Goal: Navigation & Orientation: Find specific page/section

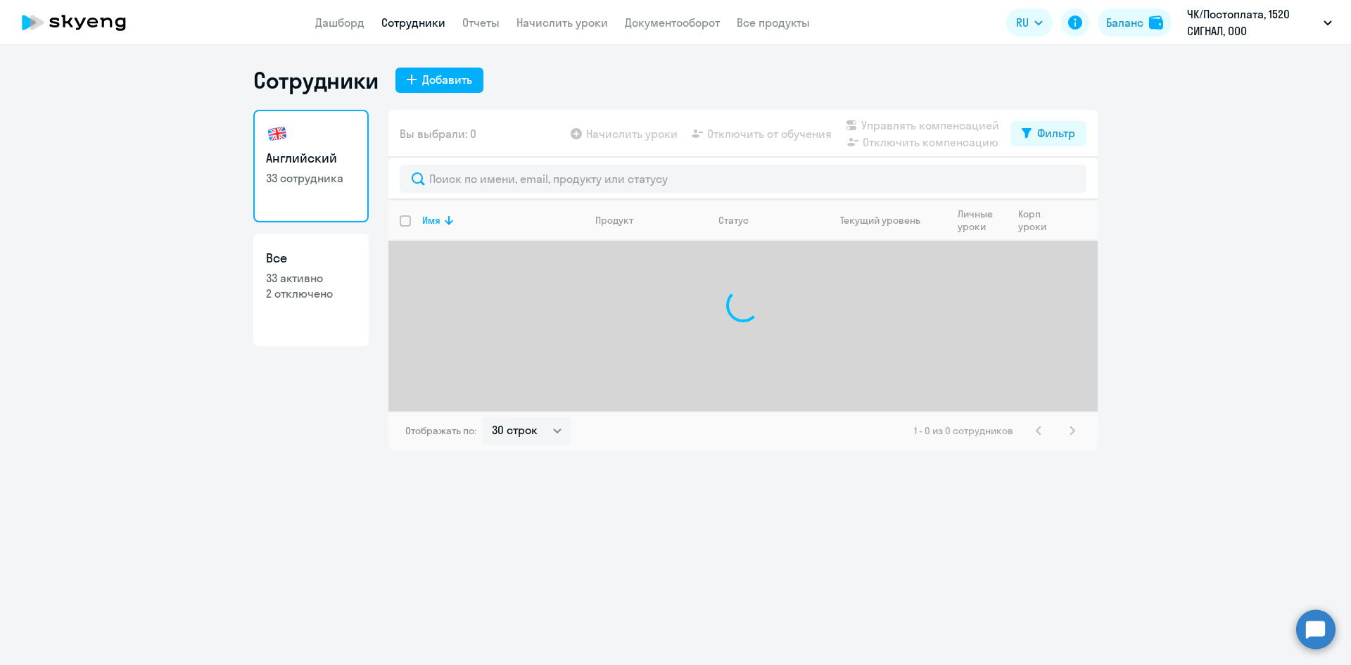
select select "30"
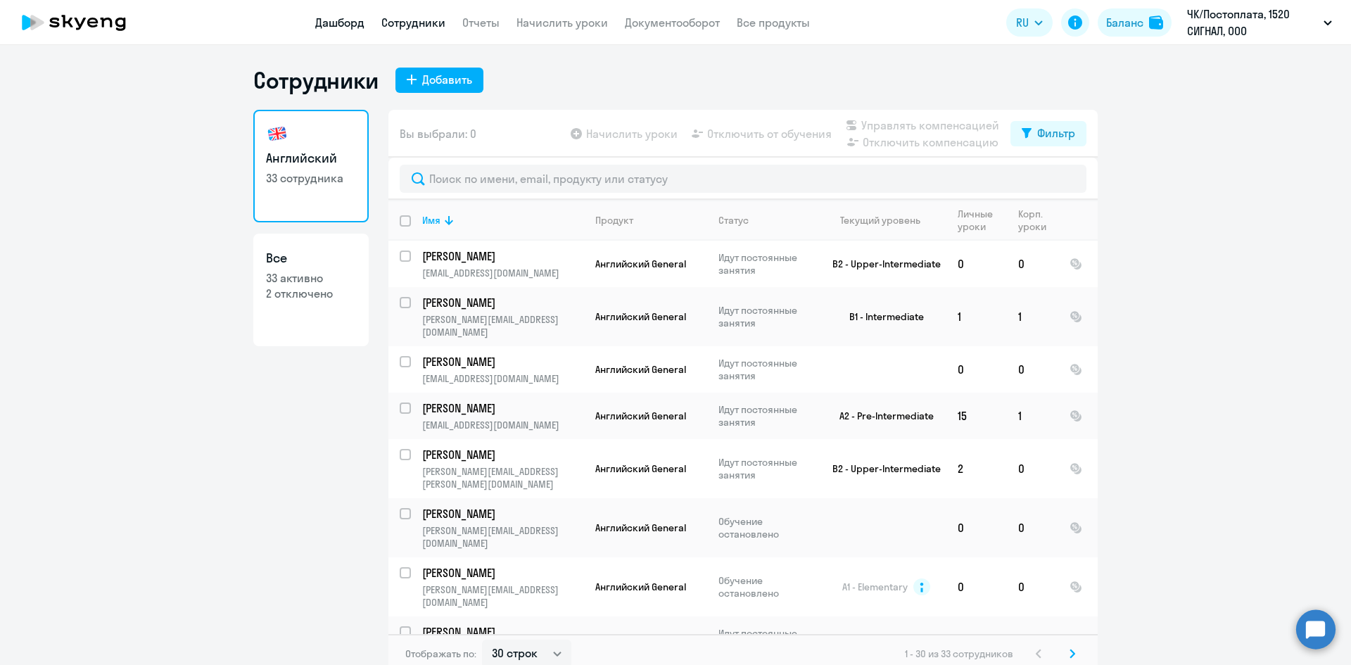
click at [337, 25] on link "Дашборд" at bounding box center [339, 22] width 49 height 14
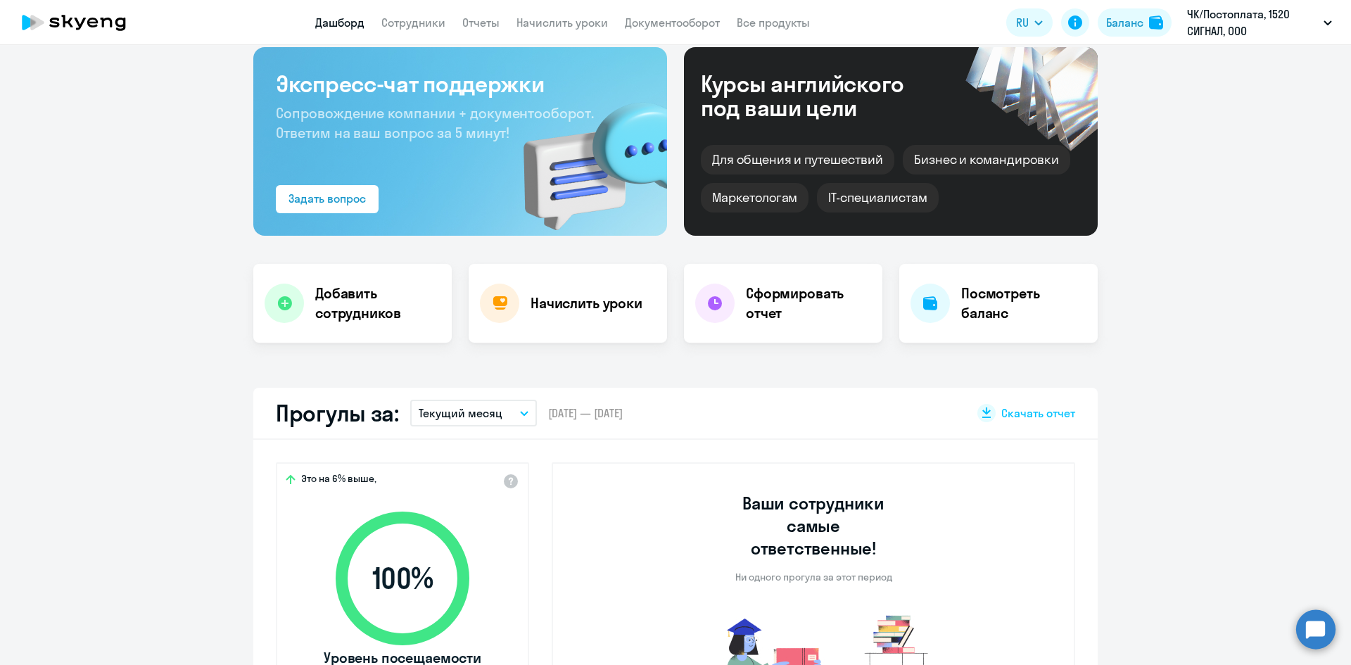
scroll to position [70, 0]
select select "30"
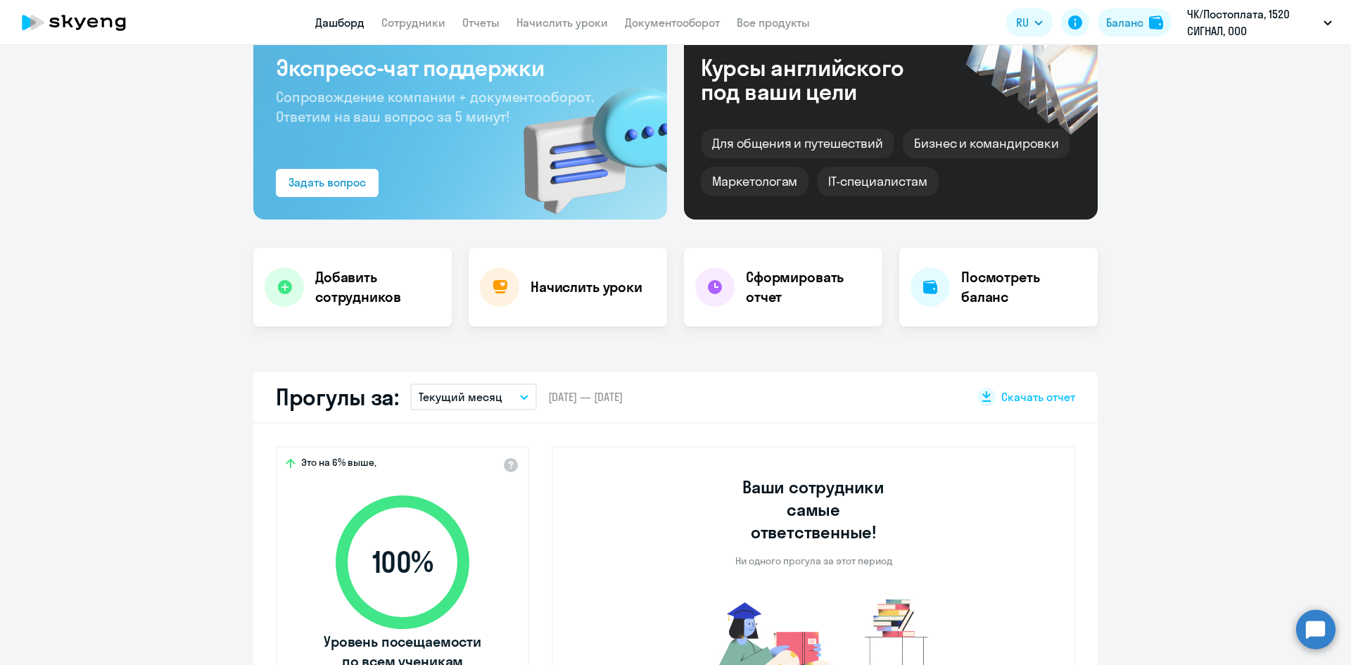
scroll to position [0, 0]
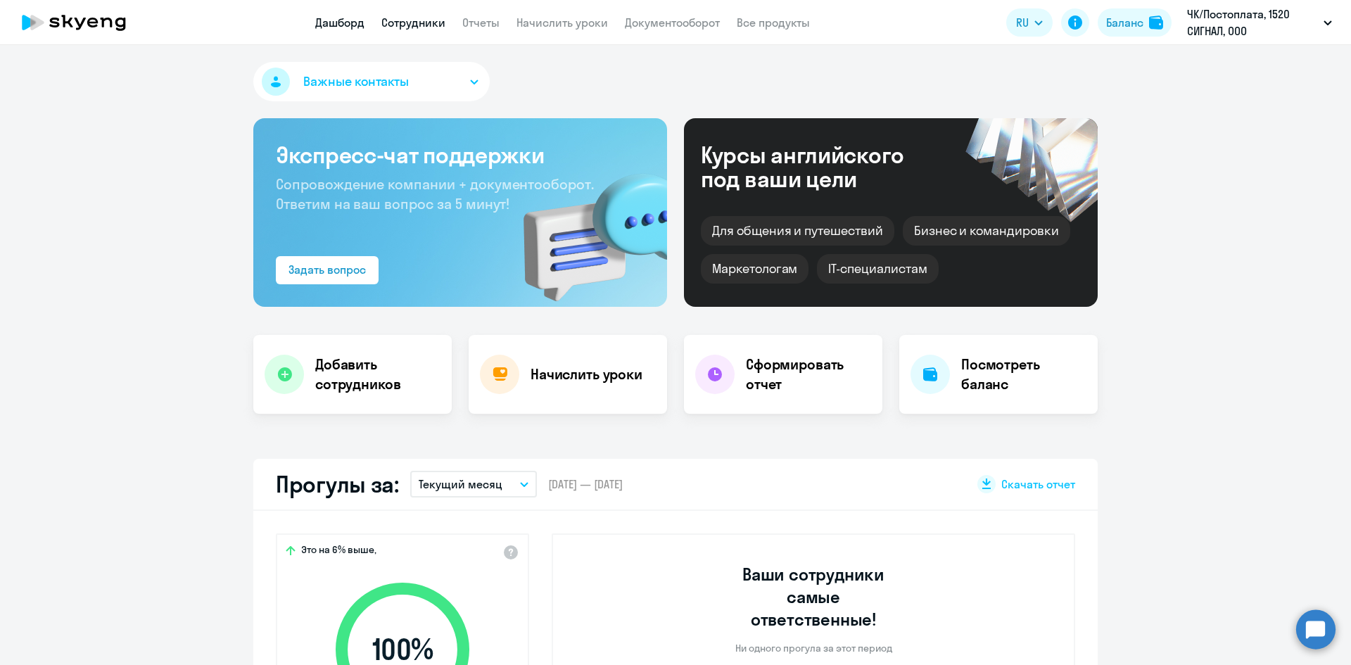
click at [431, 25] on link "Сотрудники" at bounding box center [413, 22] width 64 height 14
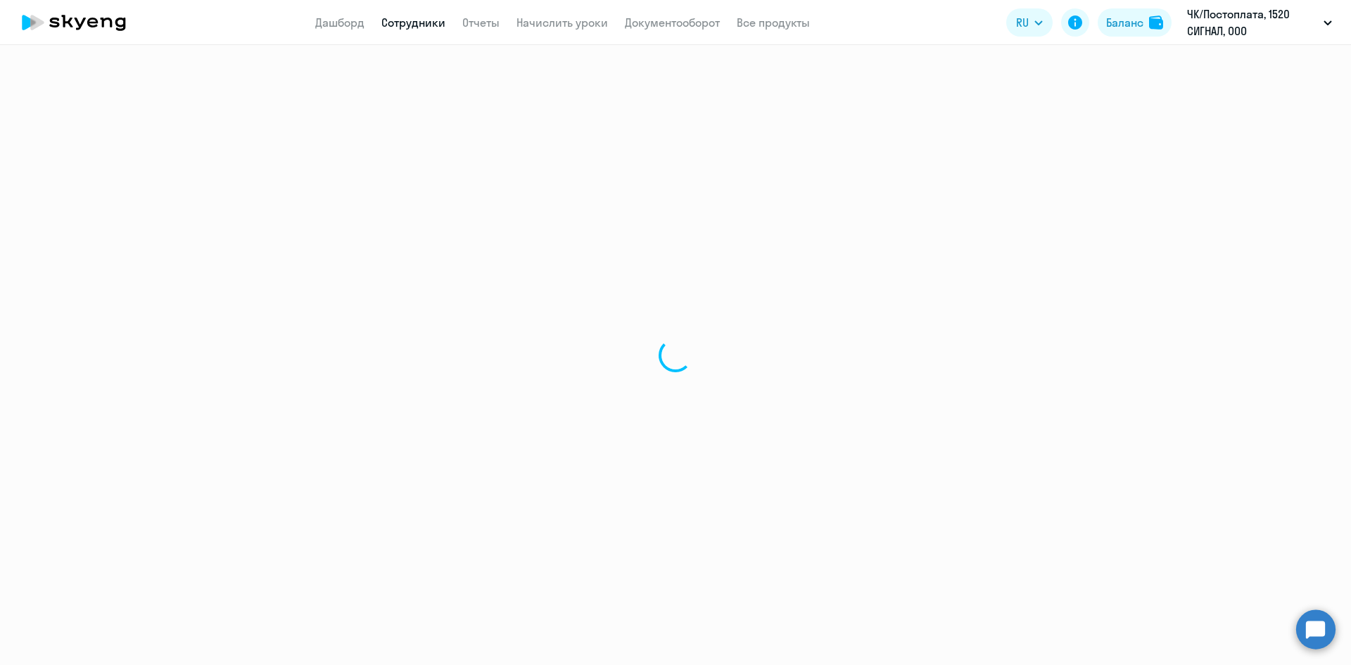
select select "30"
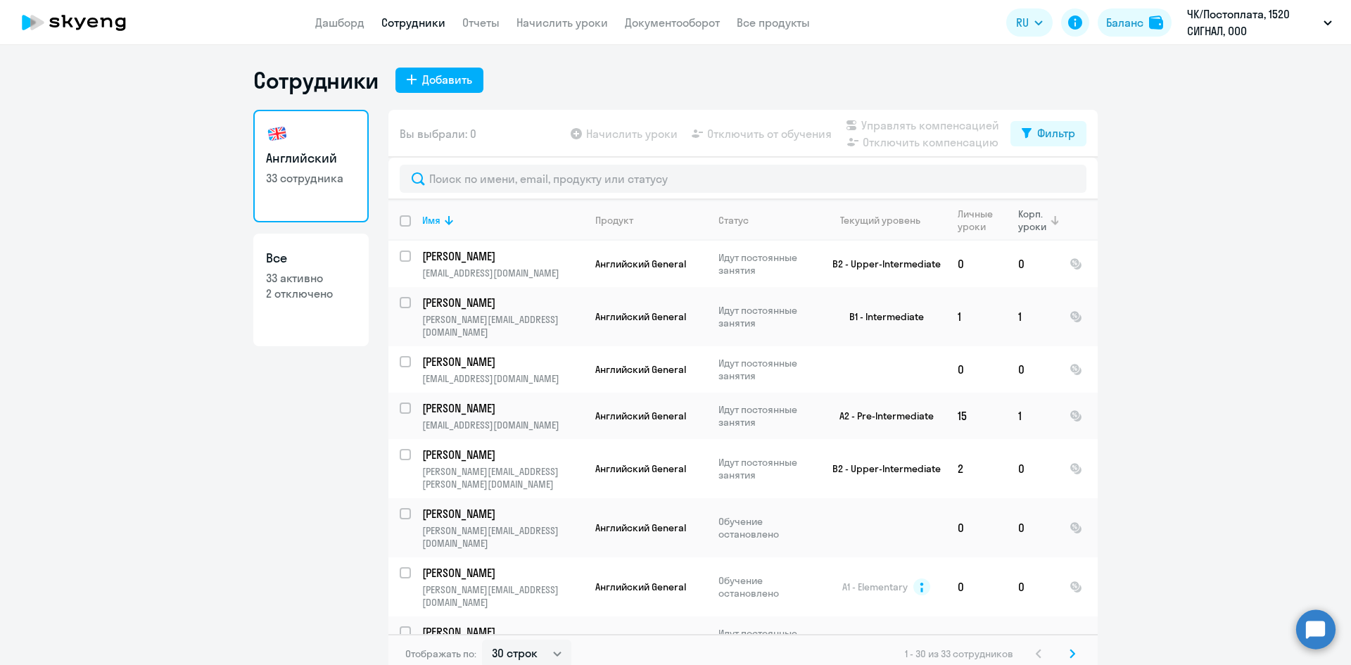
click at [1040, 229] on div "Корп. уроки" at bounding box center [1033, 220] width 30 height 25
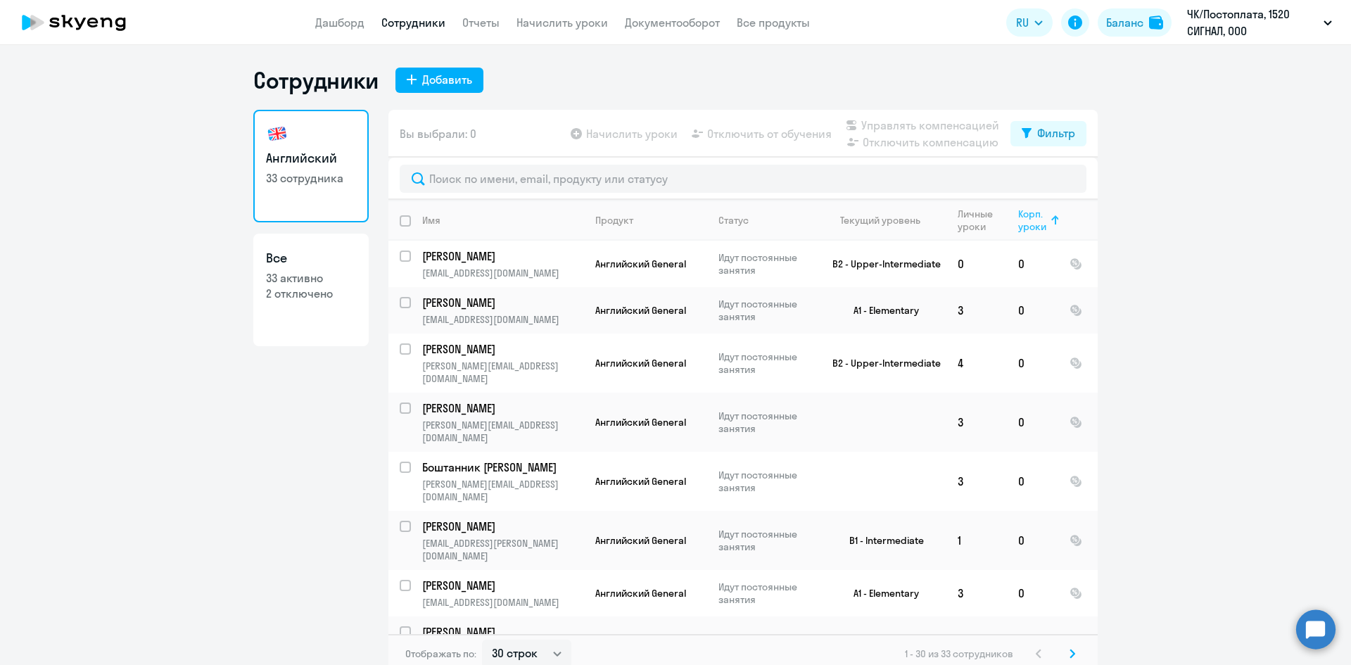
click at [1040, 229] on div "Корп. уроки" at bounding box center [1033, 220] width 30 height 25
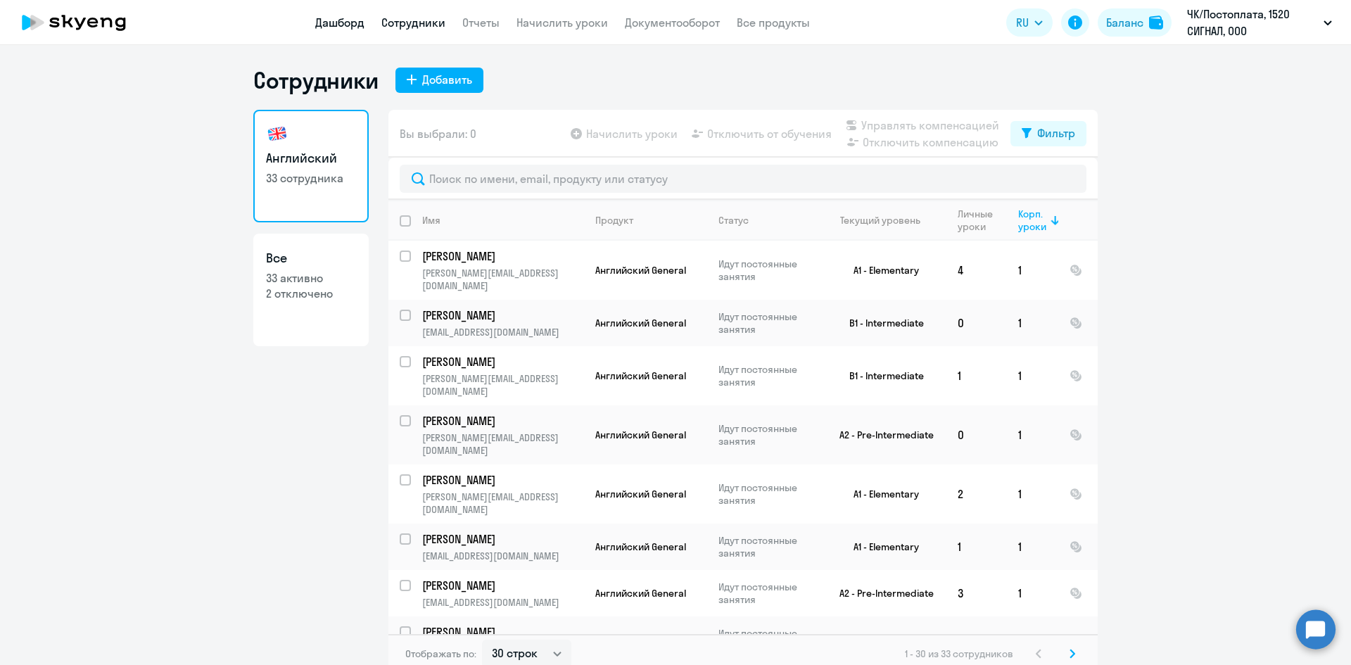
click at [337, 18] on link "Дашборд" at bounding box center [339, 22] width 49 height 14
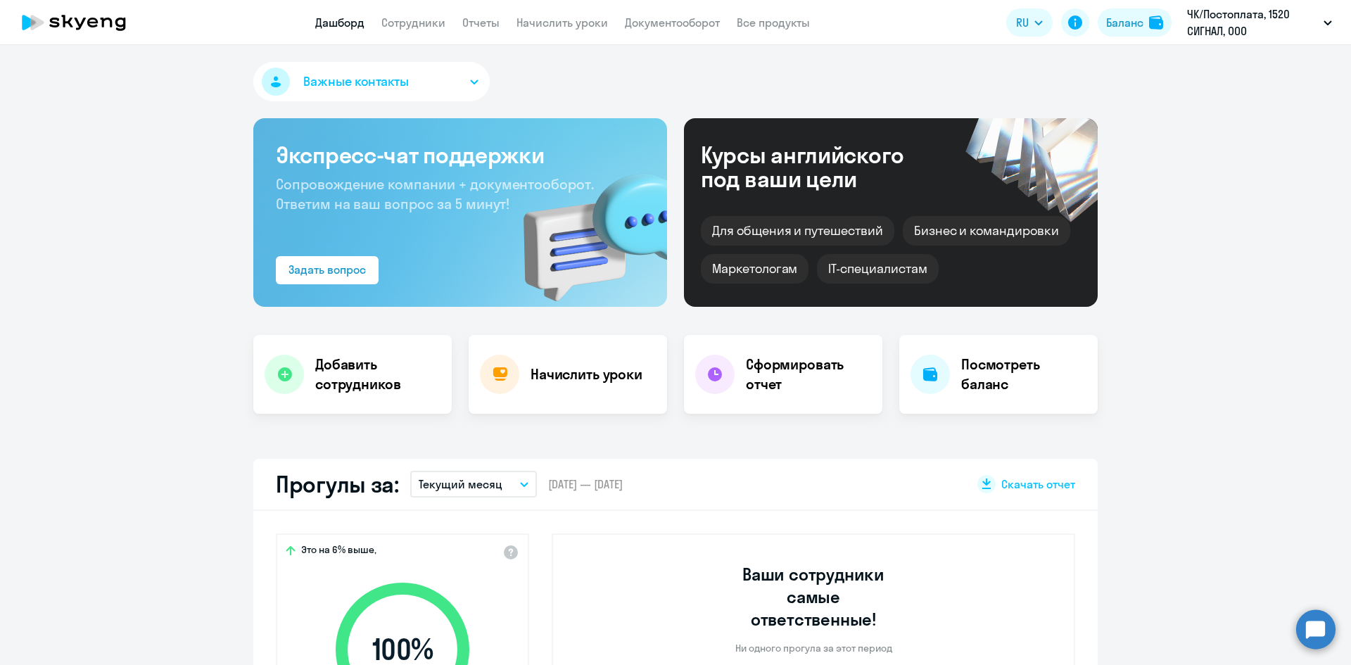
select select "30"
